Goal: Task Accomplishment & Management: Use online tool/utility

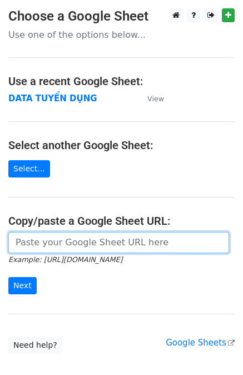
click at [121, 238] on input "url" at bounding box center [118, 242] width 221 height 21
paste input "https://docs.google.com/spreadsheets/d/1KZ7mIKUru3GcC_K2wVEfG_VsEb4I4bOScueJoPE…"
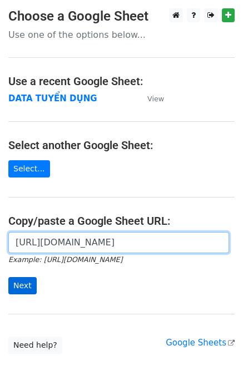
type input "https://docs.google.com/spreadsheets/d/1KZ7mIKUru3GcC_K2wVEfG_VsEb4I4bOScueJoPE…"
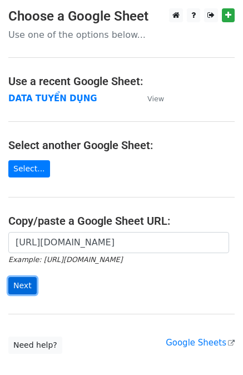
click at [22, 288] on input "Next" at bounding box center [22, 285] width 28 height 17
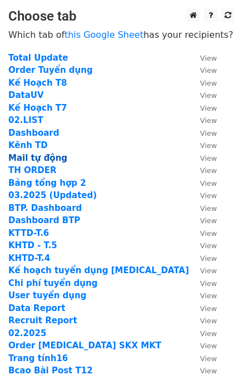
click at [30, 158] on strong "Mail tự động" at bounding box center [37, 158] width 59 height 10
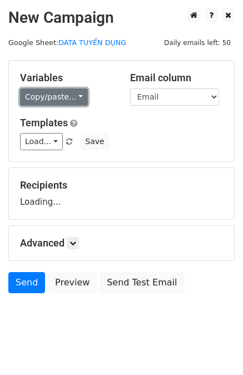
click at [59, 98] on link "Copy/paste..." at bounding box center [54, 96] width 68 height 17
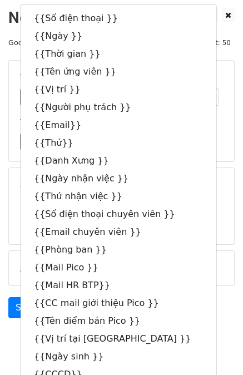
click at [184, 140] on div "Load... Thư mời phỏng vấn BTP Thư cảm ơn Thư mời nhận việc BTP Thư nhắc nhở cập…" at bounding box center [122, 141] width 220 height 17
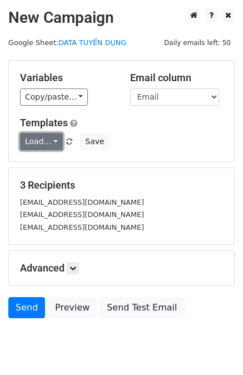
click at [40, 142] on link "Load..." at bounding box center [41, 141] width 43 height 17
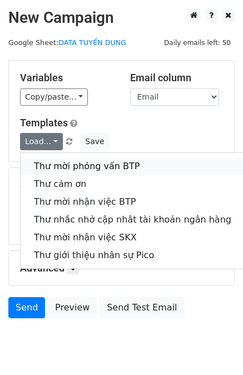
click at [54, 159] on link "Thư mời phỏng vấn BTP" at bounding box center [133, 166] width 224 height 18
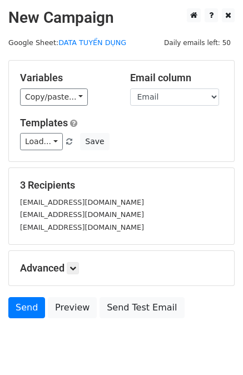
scroll to position [36, 0]
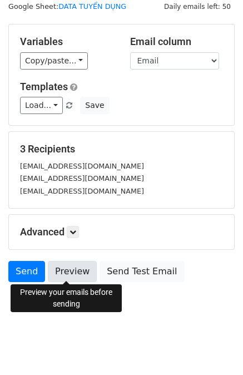
click at [64, 275] on link "Preview" at bounding box center [72, 271] width 49 height 21
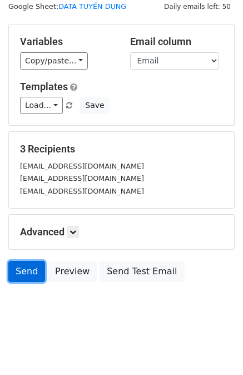
click at [23, 271] on link "Send" at bounding box center [26, 271] width 37 height 21
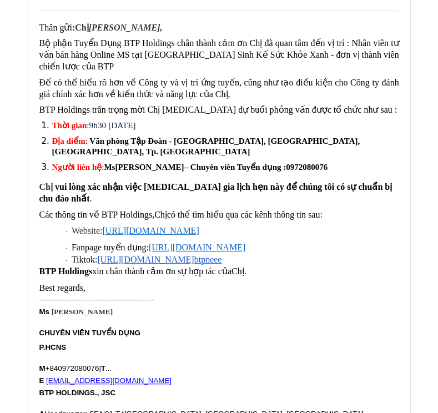
scroll to position [56, 0]
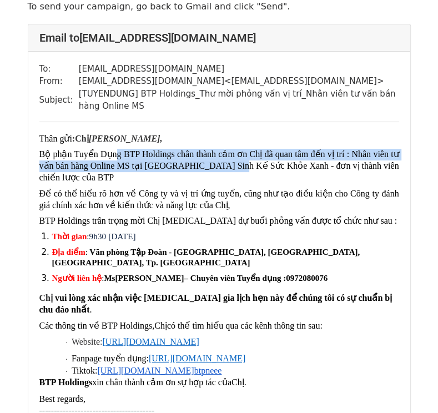
drag, startPoint x: 155, startPoint y: 161, endPoint x: 231, endPoint y: 167, distance: 77.0
click at [231, 167] on span "Bộ phận Tuyển Dụng BTP Holdings chân thành cảm ơn Chị đã quan tâm đến vị trí : …" at bounding box center [219, 165] width 360 height 33
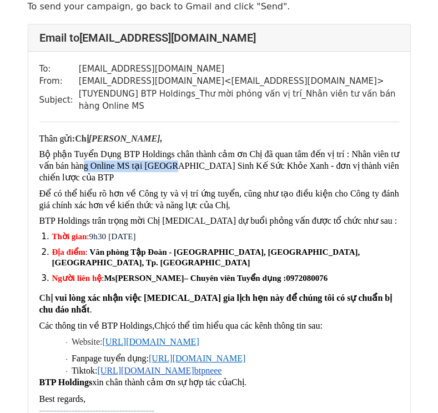
drag, startPoint x: 83, startPoint y: 171, endPoint x: 166, endPoint y: 168, distance: 83.4
click at [166, 168] on span "Bộ phận Tuyển Dụng BTP Holdings chân thành cảm ơn Chị đã quan tâm đến vị trí : …" at bounding box center [219, 165] width 360 height 33
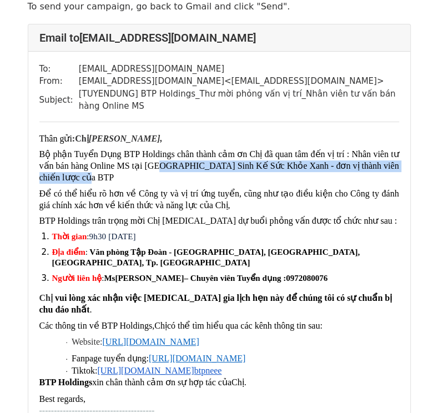
drag, startPoint x: 156, startPoint y: 168, endPoint x: 271, endPoint y: 174, distance: 115.2
click at [270, 174] on p "Bộ phận Tuyển Dụng BTP Holdings chân thành cảm ơn Chị đã quan tâm đến vị trí : …" at bounding box center [219, 166] width 360 height 34
click at [271, 174] on p "Bộ phận Tuyển Dụng BTP Holdings chân thành cảm ơn Chị đã quan tâm đến vị trí : …" at bounding box center [219, 166] width 360 height 34
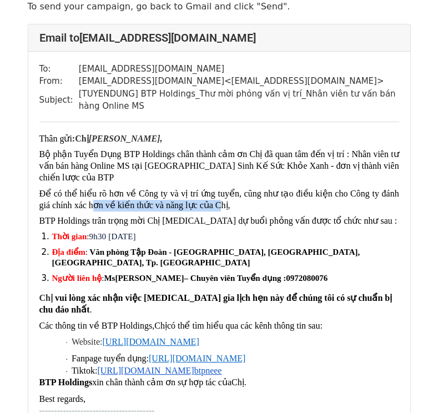
drag, startPoint x: 81, startPoint y: 206, endPoint x: 203, endPoint y: 205, distance: 122.3
click at [203, 205] on span "Để có thể hiểu rõ hơn về Công ty và vị trí ứng tuyển, cũng như tạo điều kiện ch…" at bounding box center [219, 199] width 360 height 21
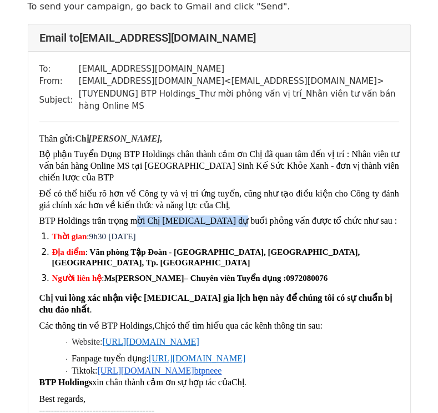
drag, startPoint x: 133, startPoint y: 215, endPoint x: 229, endPoint y: 222, distance: 95.9
click at [229, 222] on div "Thân gửi : Chị Lò Thị Ngọc Anh, Bộ phận Tuyển Dụng BTP Holdings chân thành cảm …" at bounding box center [219, 350] width 360 height 435
click at [229, 222] on span "BTP Holdings trân trọng mời Chị tham dự buổi phỏng vấn được tổ chức như sau :" at bounding box center [218, 220] width 358 height 9
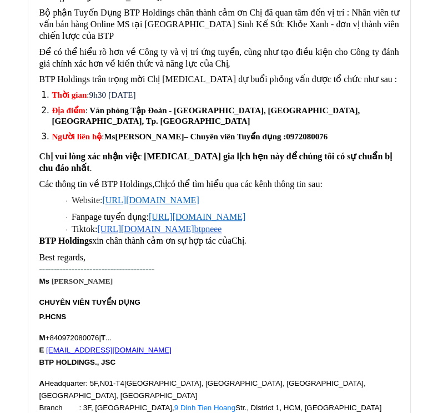
scroll to position [222, 0]
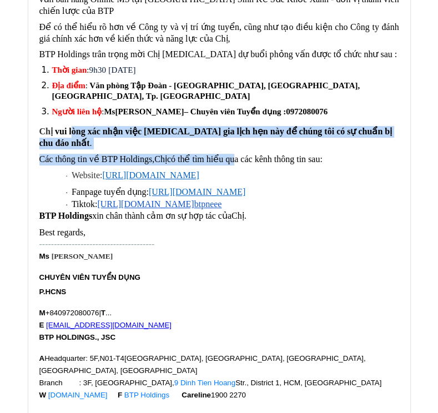
drag, startPoint x: 73, startPoint y: 136, endPoint x: 235, endPoint y: 143, distance: 161.4
click at [234, 143] on div "Thân gửi : Chị Lò Thị Ngọc Anh, Bộ phận Tuyển Dụng BTP Holdings chân thành cảm …" at bounding box center [219, 184] width 360 height 435
click at [235, 143] on div "Thân gửi : Chị Lò Thị Ngọc Anh, Bộ phận Tuyển Dụng BTP Holdings chân thành cảm …" at bounding box center [219, 184] width 360 height 435
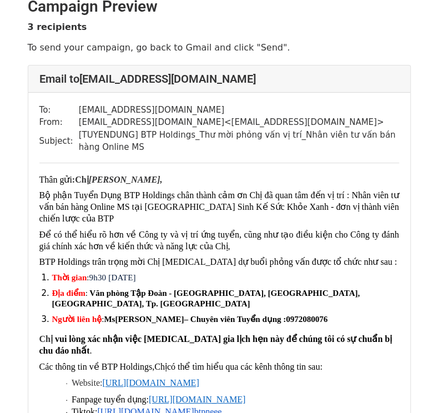
scroll to position [0, 0]
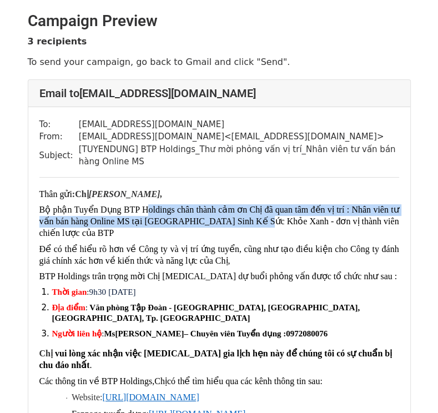
drag, startPoint x: 144, startPoint y: 206, endPoint x: 259, endPoint y: 222, distance: 115.5
click at [259, 222] on span "Bộ phận Tuyển Dụng BTP Holdings chân thành cảm ơn Chị đã quan tâm đến vị trí : …" at bounding box center [219, 221] width 360 height 33
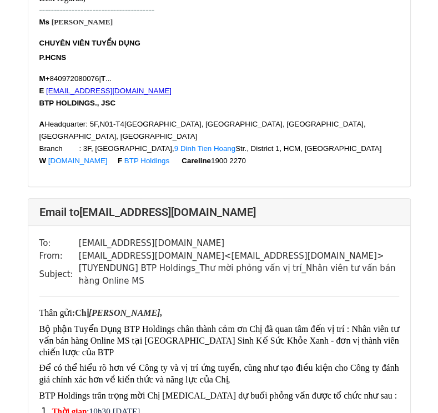
scroll to position [500, 0]
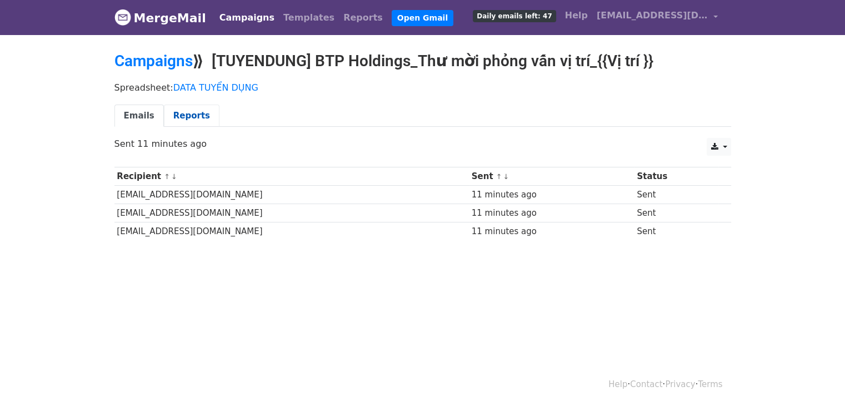
click at [173, 114] on link "Reports" at bounding box center [192, 115] width 56 height 23
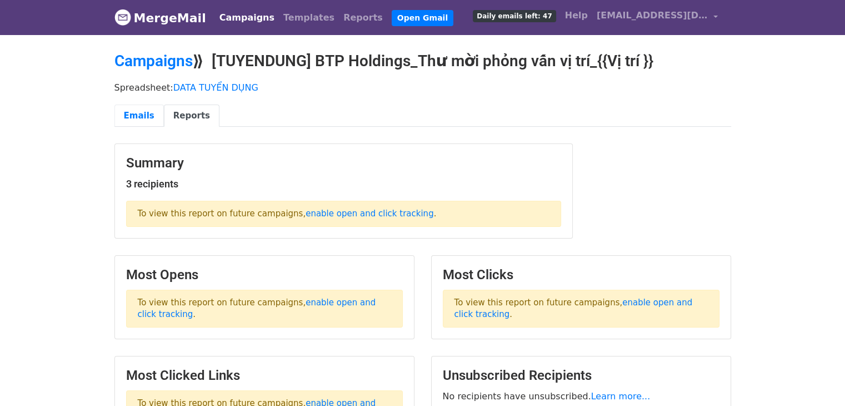
click at [136, 121] on link "Emails" at bounding box center [138, 115] width 49 height 23
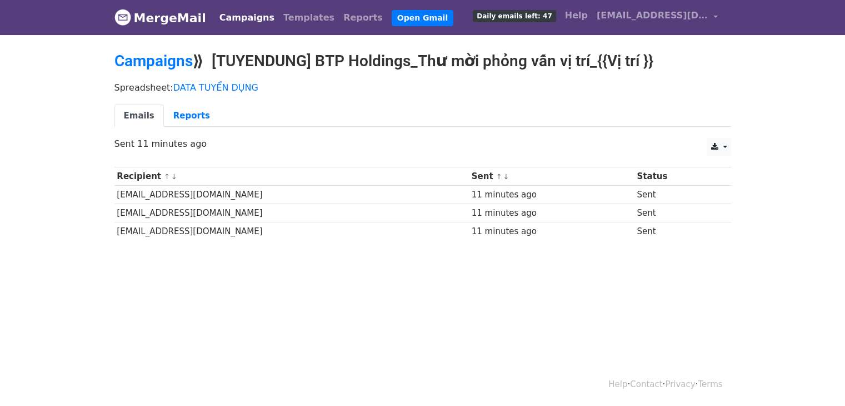
scroll to position [1, 0]
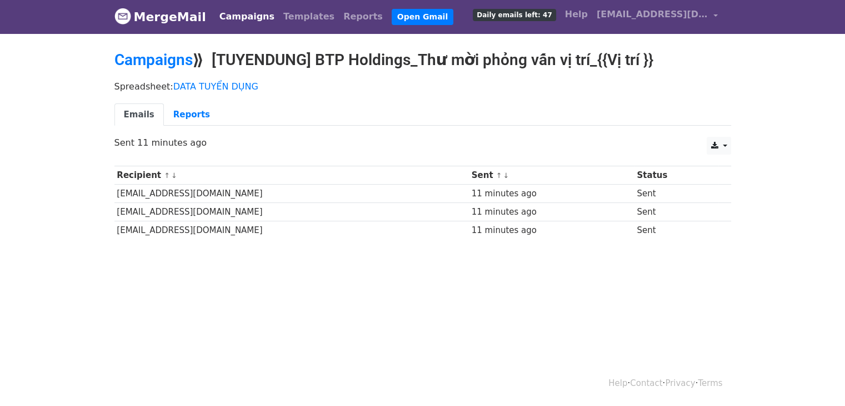
click at [256, 290] on body "MergeMail Campaigns Templates Reports Open Gmail Daily emails left: 47 Help [EM…" at bounding box center [422, 145] width 845 height 293
click at [288, 227] on td "[EMAIL_ADDRESS][DOMAIN_NAME]" at bounding box center [291, 230] width 355 height 18
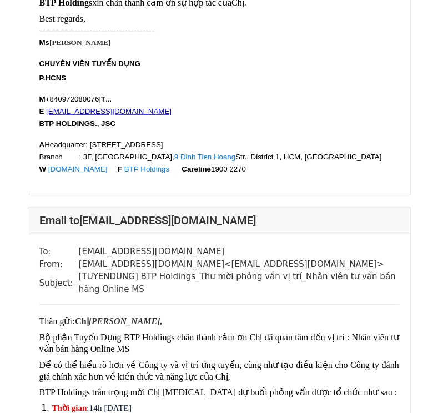
scroll to position [556, 0]
